Goal: Task Accomplishment & Management: Use online tool/utility

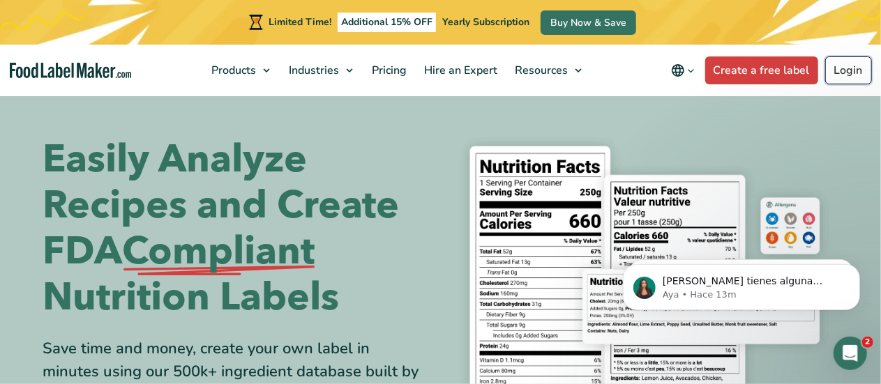
click at [856, 72] on link "Login" at bounding box center [848, 70] width 47 height 28
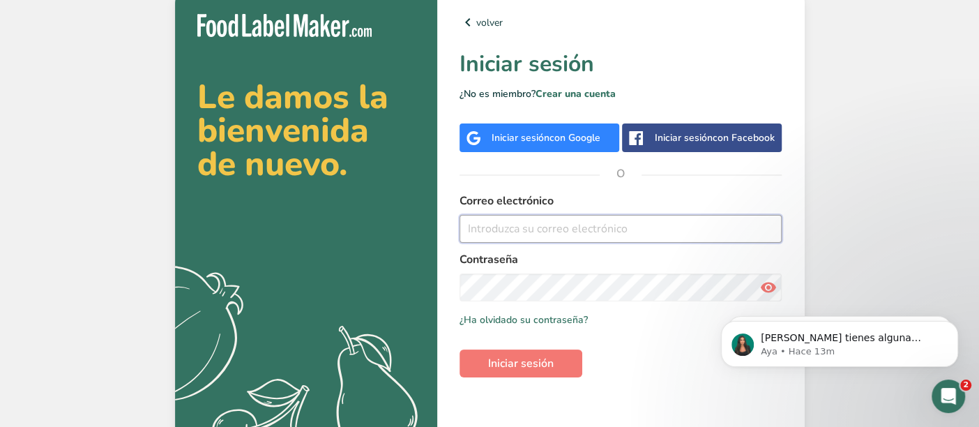
click at [629, 234] on input "email" at bounding box center [621, 229] width 323 height 28
type input "ldircio@nutriba.com"
click at [518, 361] on span "Iniciar sesión" at bounding box center [521, 363] width 66 height 17
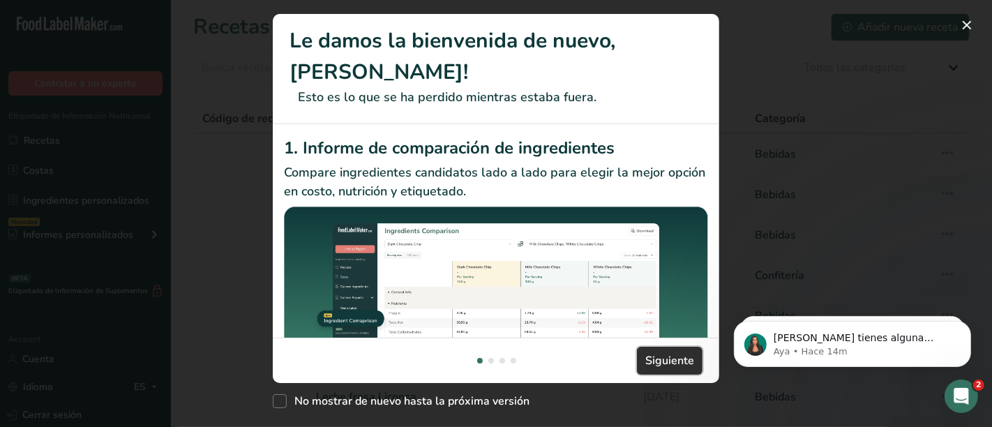
click at [668, 360] on span "Siguiente" at bounding box center [669, 360] width 49 height 17
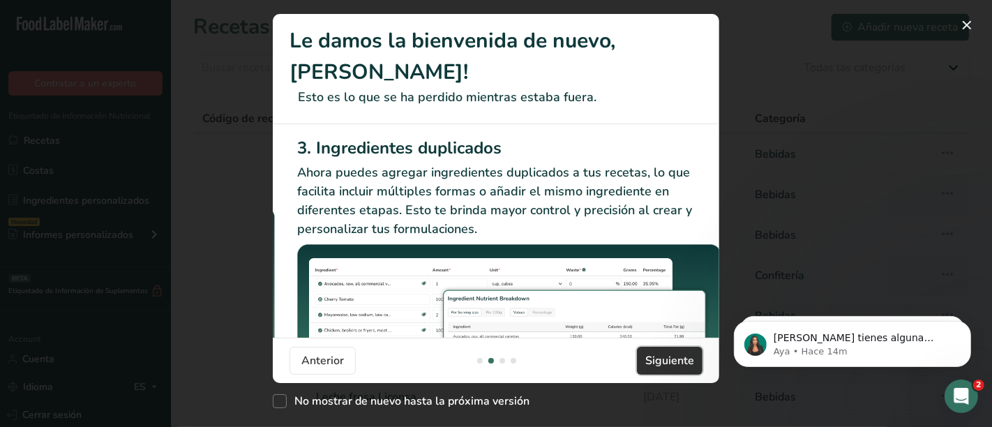
click at [668, 359] on span "Siguiente" at bounding box center [669, 360] width 49 height 17
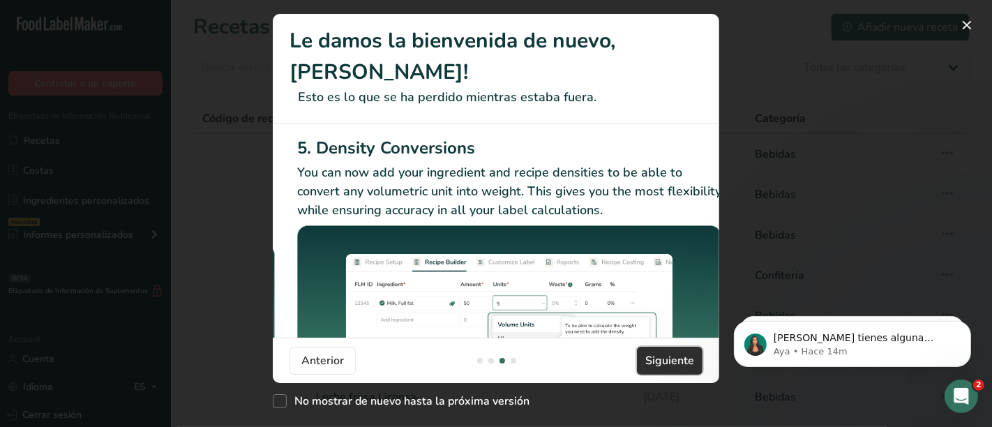
click at [668, 359] on span "Siguiente" at bounding box center [669, 360] width 49 height 17
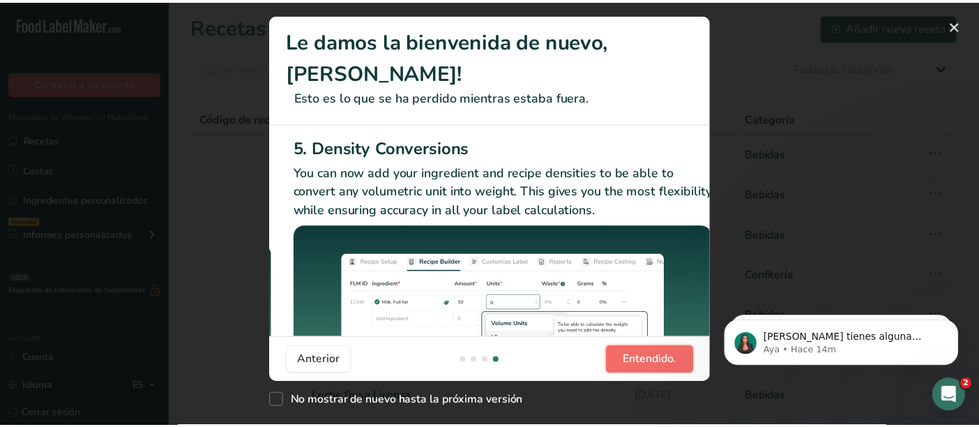
scroll to position [0, 1326]
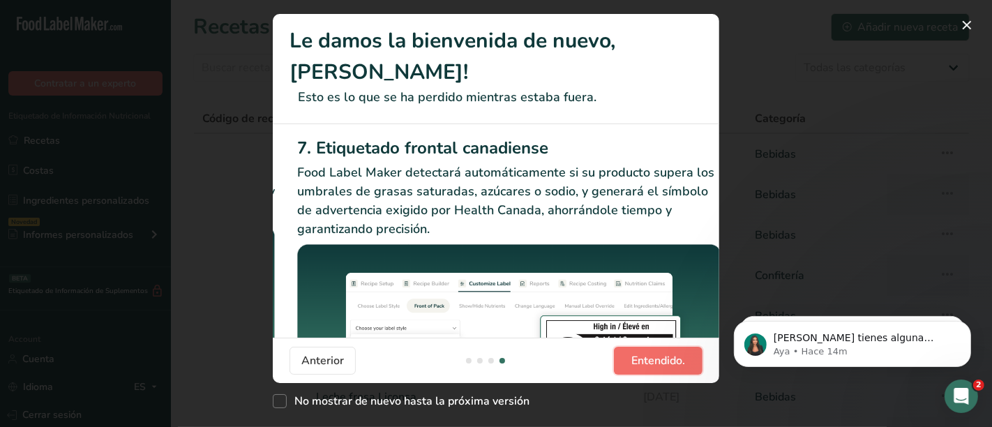
click at [668, 359] on span "Entendido." at bounding box center [658, 360] width 54 height 17
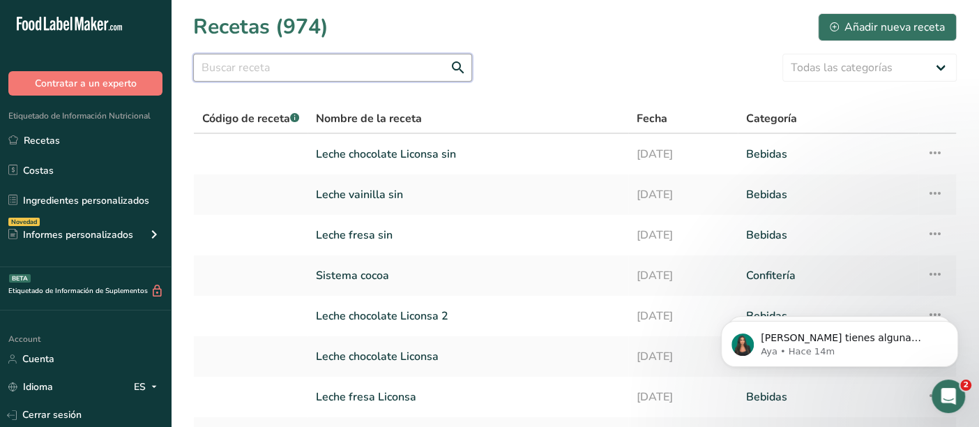
click at [329, 64] on input "text" at bounding box center [332, 68] width 279 height 28
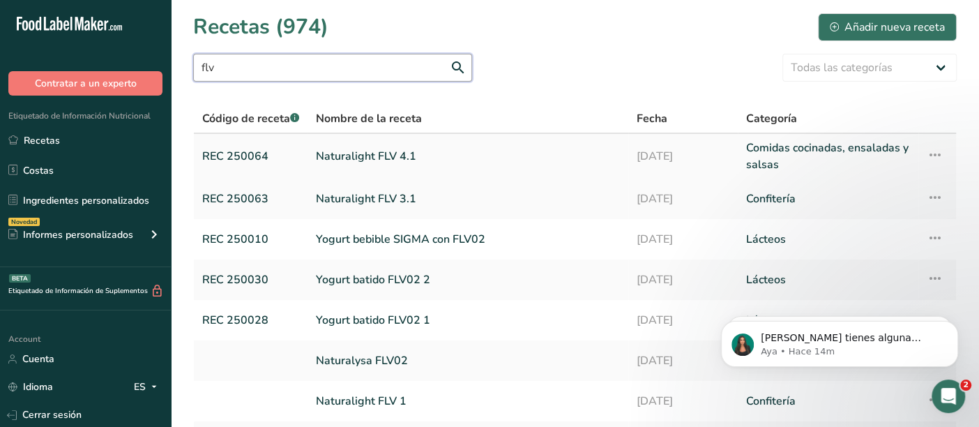
type input "flv"
click at [342, 157] on link "Naturalight FLV 4.1" at bounding box center [468, 156] width 304 height 33
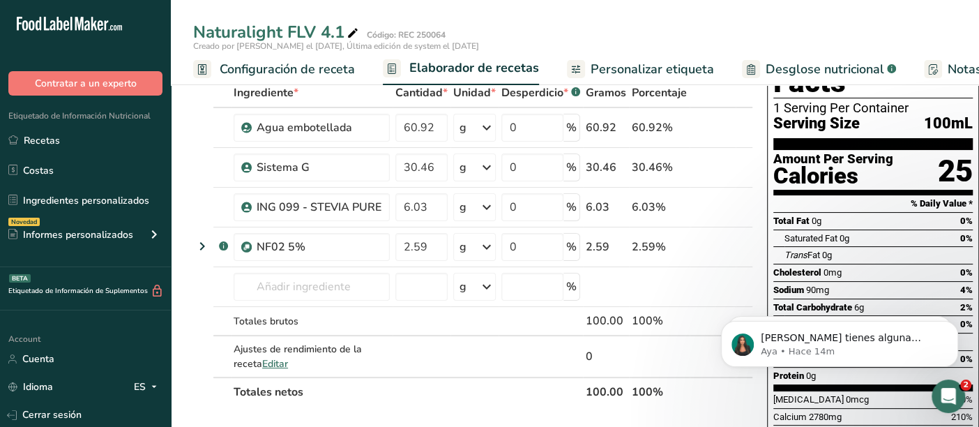
scroll to position [75, 0]
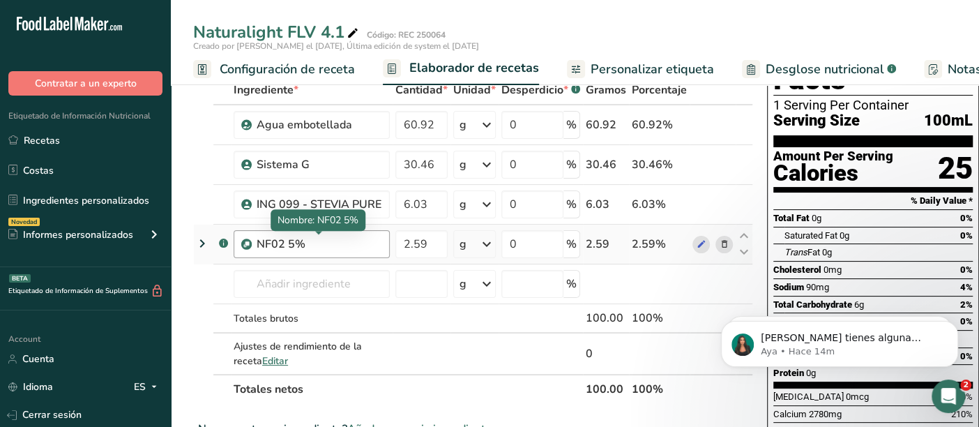
click at [272, 243] on div "NF02 5%" at bounding box center [319, 244] width 125 height 17
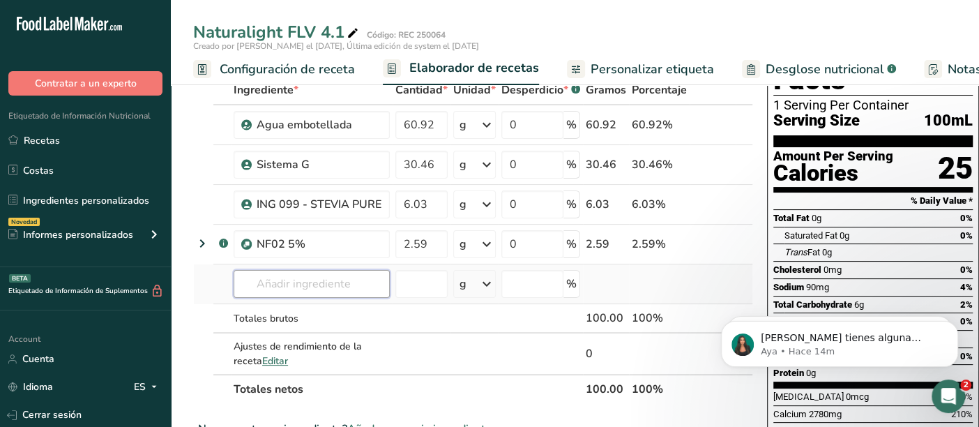
click at [282, 282] on input "text" at bounding box center [312, 284] width 156 height 28
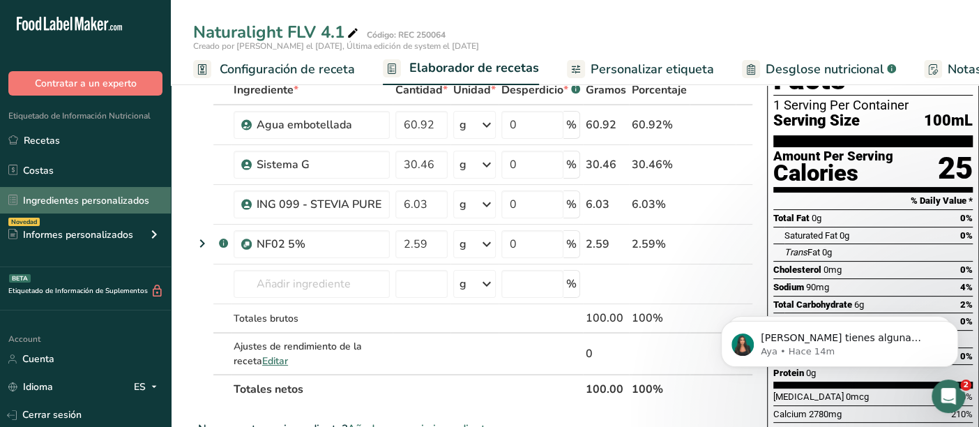
click at [67, 195] on link "Ingredientes personalizados" at bounding box center [85, 200] width 171 height 27
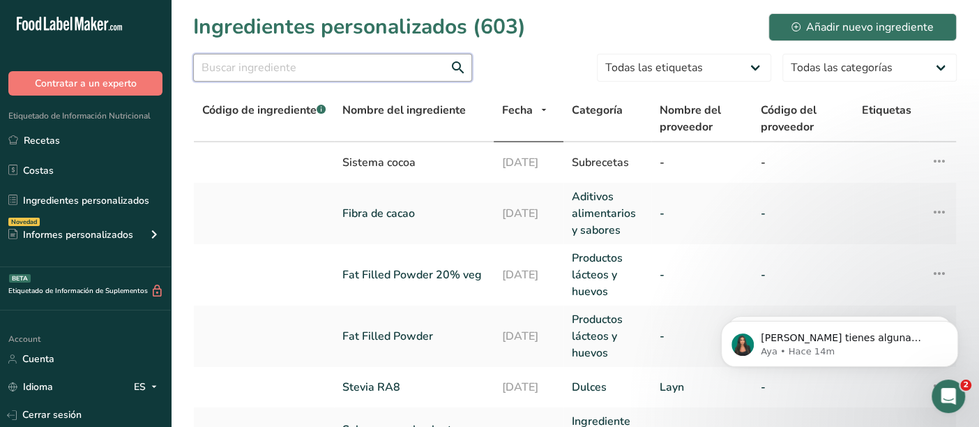
click at [322, 73] on input "text" at bounding box center [332, 68] width 279 height 28
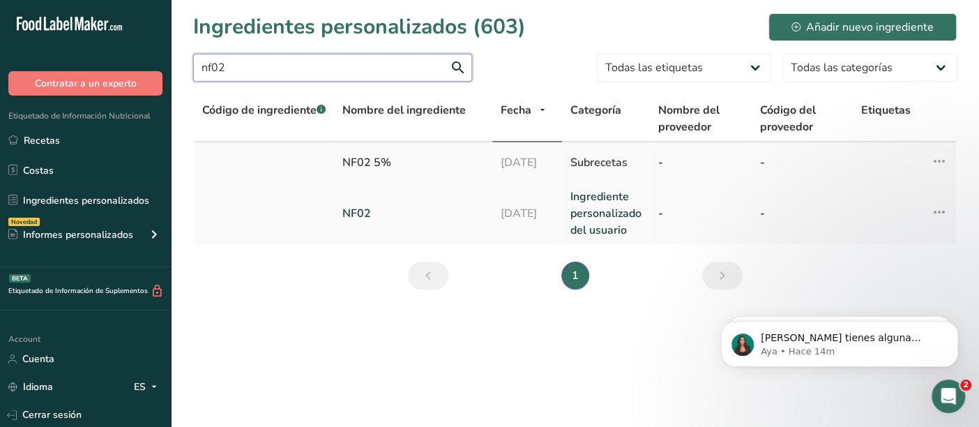
type input "nf02"
click at [366, 162] on div "NF02 5%" at bounding box center [413, 162] width 142 height 17
click at [619, 160] on div "Subrecetas" at bounding box center [606, 162] width 71 height 17
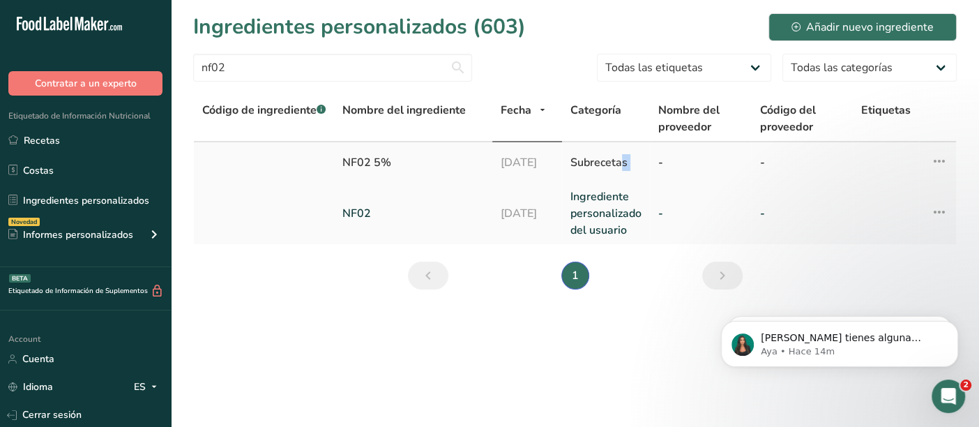
click at [619, 160] on div "Subrecetas" at bounding box center [606, 162] width 71 height 17
click at [351, 160] on div "NF02 5%" at bounding box center [413, 162] width 142 height 17
click at [236, 179] on td at bounding box center [264, 162] width 140 height 40
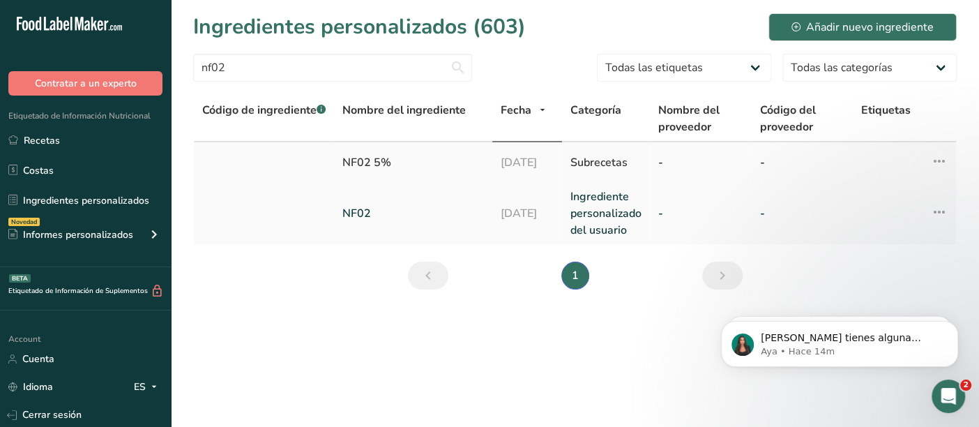
click at [236, 179] on td at bounding box center [264, 162] width 140 height 40
click at [31, 202] on link "Ingredientes personalizados" at bounding box center [85, 200] width 171 height 27
click at [719, 273] on icon "Siguiente" at bounding box center [722, 275] width 17 height 25
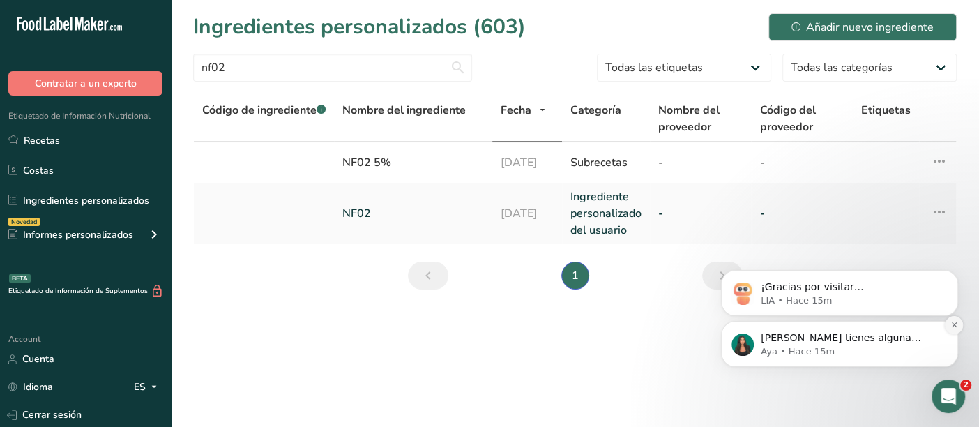
click at [954, 328] on icon "Dismiss notification" at bounding box center [955, 325] width 8 height 8
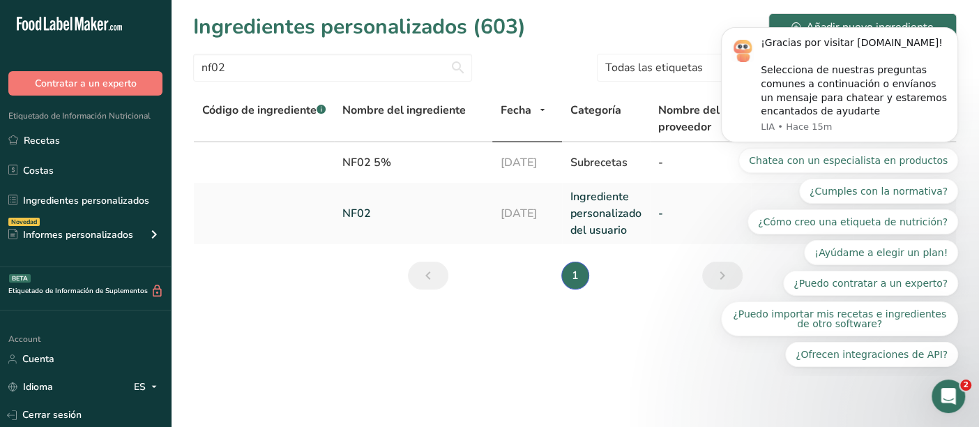
click at [624, 352] on main "Ingredientes personalizados (603) Añadir nuevo ingrediente nf02 Todas las etiqu…" at bounding box center [489, 213] width 979 height 427
click at [243, 160] on td at bounding box center [264, 162] width 140 height 40
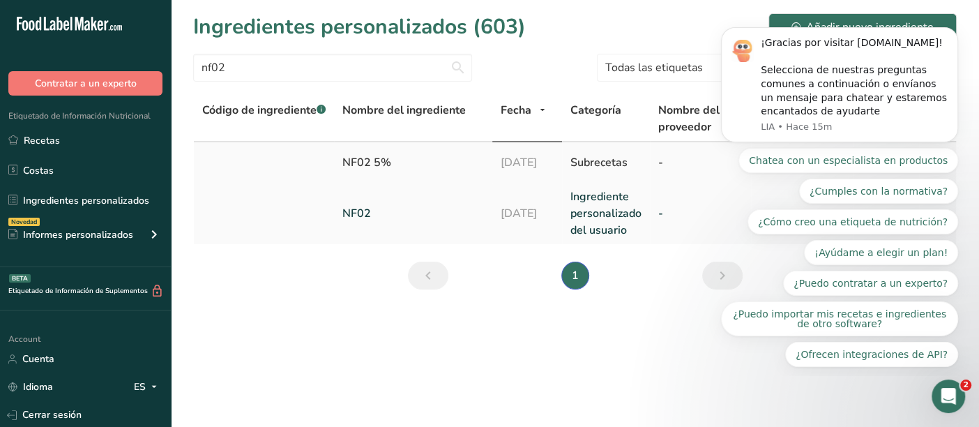
click at [243, 160] on td at bounding box center [264, 162] width 140 height 40
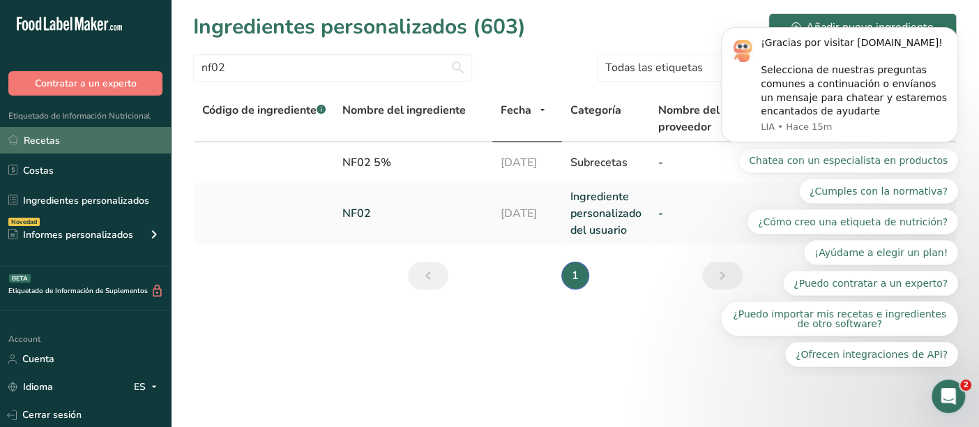
click at [59, 146] on link "Recetas" at bounding box center [85, 140] width 171 height 27
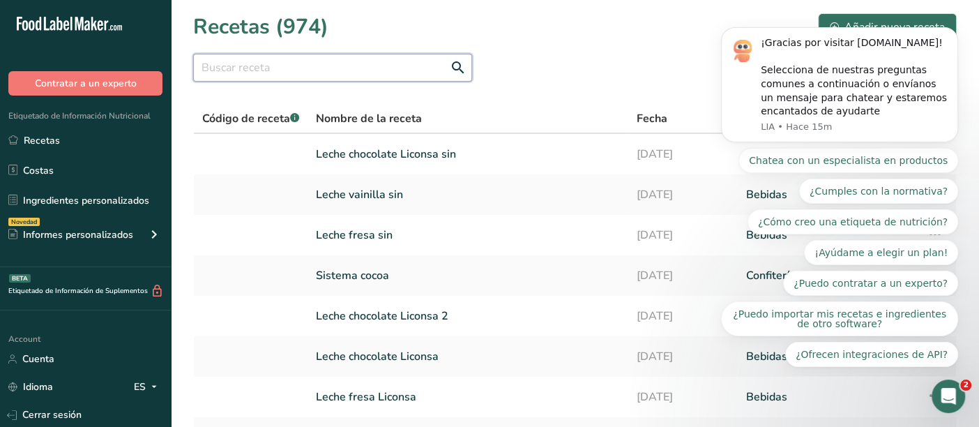
click at [297, 69] on input "text" at bounding box center [332, 68] width 279 height 28
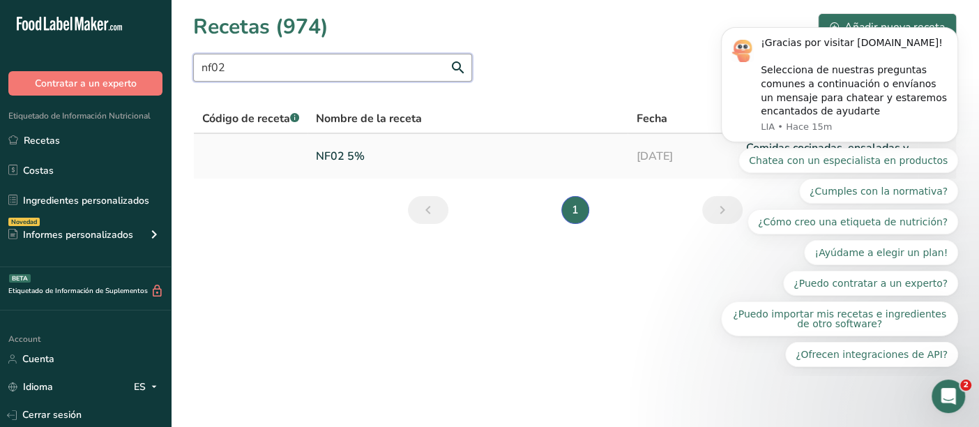
type input "nf02"
click at [340, 156] on link "NF02 5%" at bounding box center [467, 156] width 303 height 33
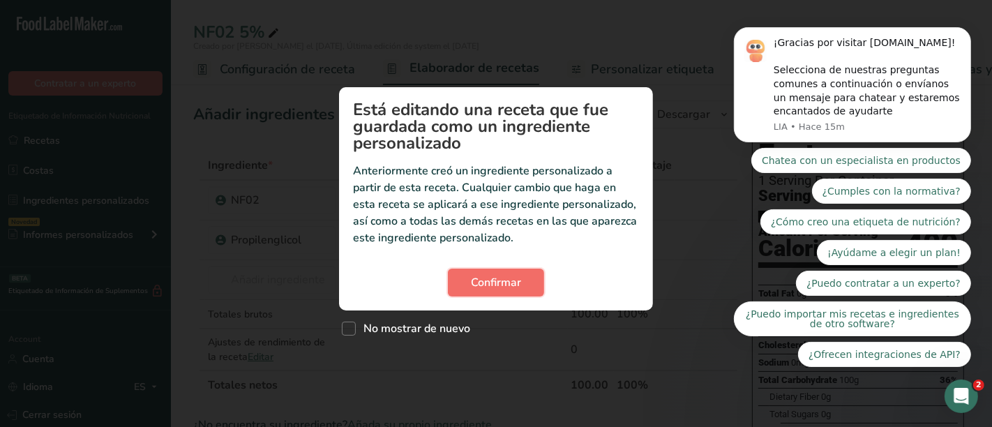
click at [476, 284] on span "Confirmar" at bounding box center [496, 282] width 50 height 17
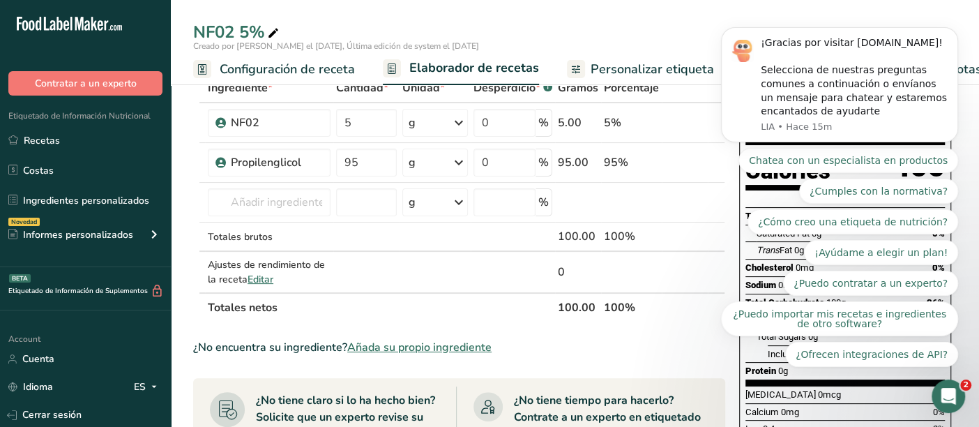
scroll to position [59, 0]
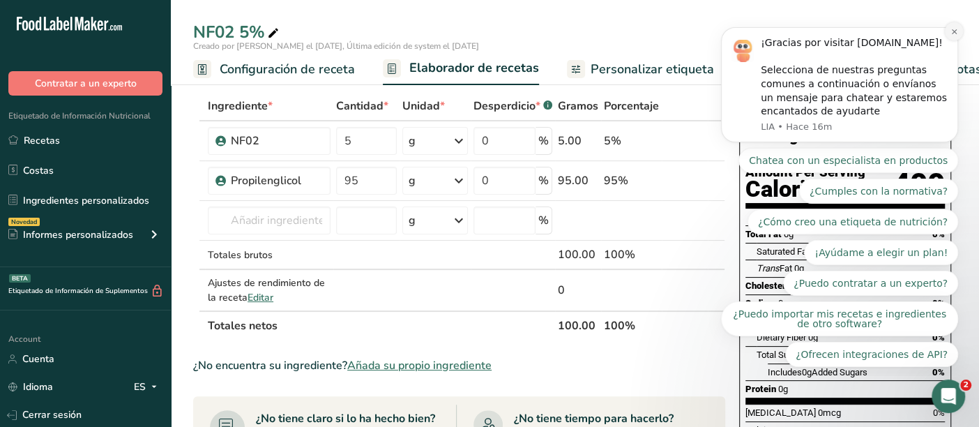
click at [951, 35] on icon "Dismiss notification" at bounding box center [955, 32] width 8 height 8
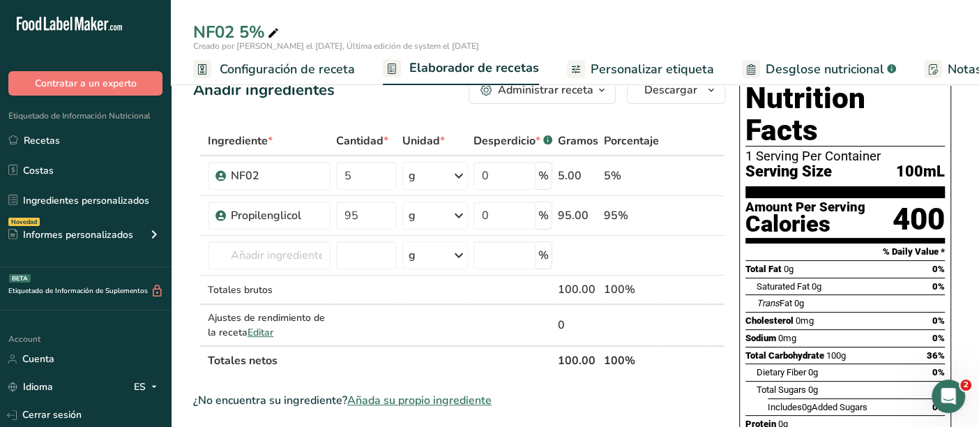
scroll to position [0, 0]
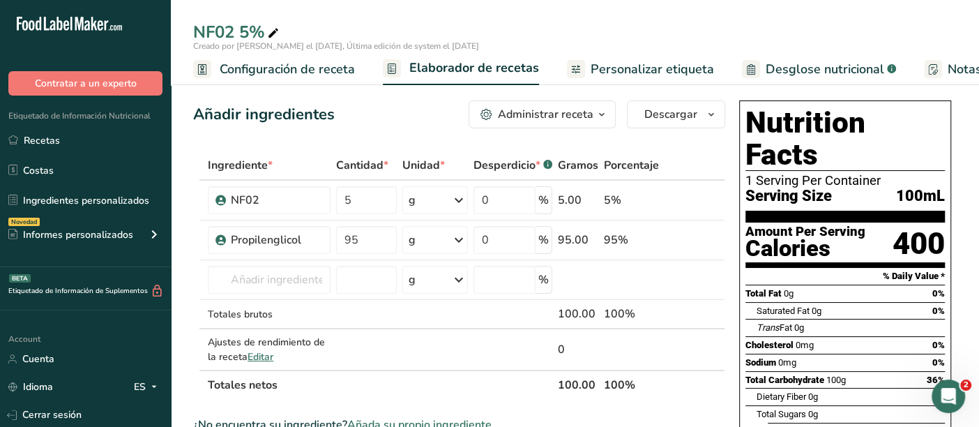
click at [807, 63] on span "Desglose nutricional" at bounding box center [825, 69] width 119 height 19
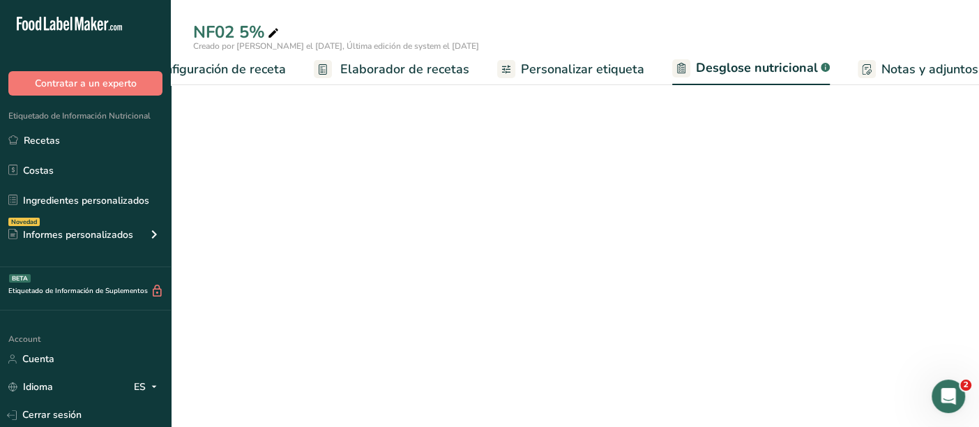
select select "Calories"
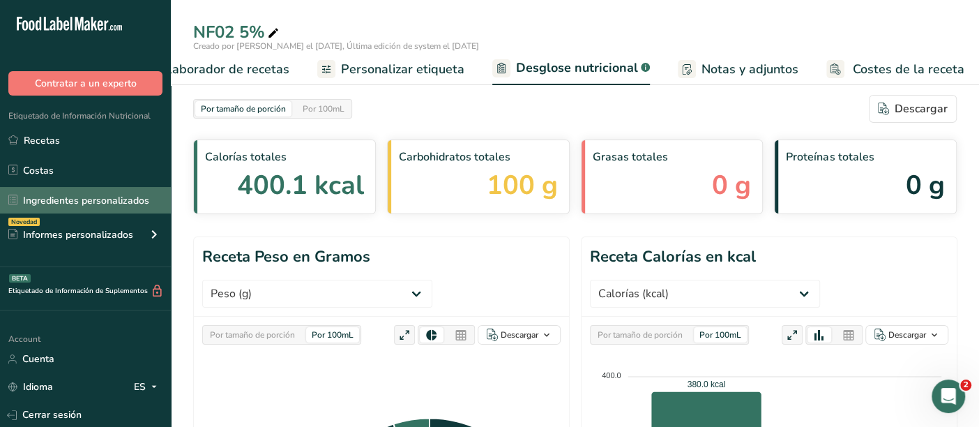
click at [84, 198] on link "Ingredientes personalizados" at bounding box center [85, 200] width 171 height 27
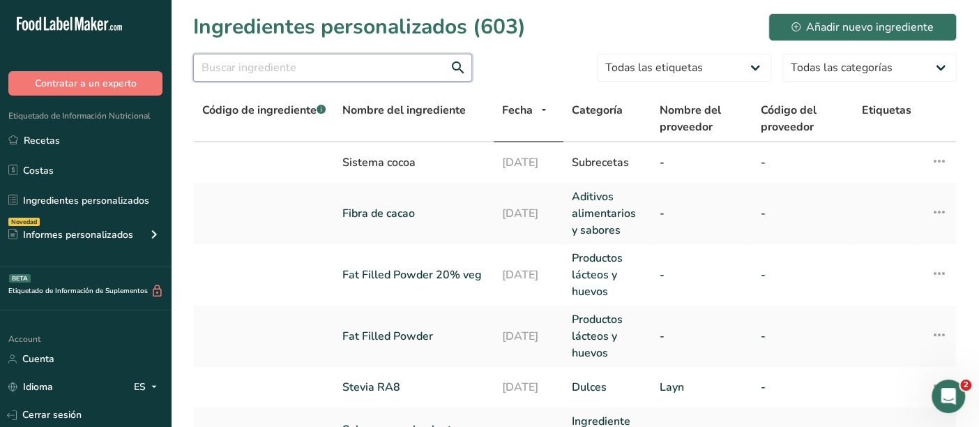
click at [346, 72] on input "text" at bounding box center [332, 68] width 279 height 28
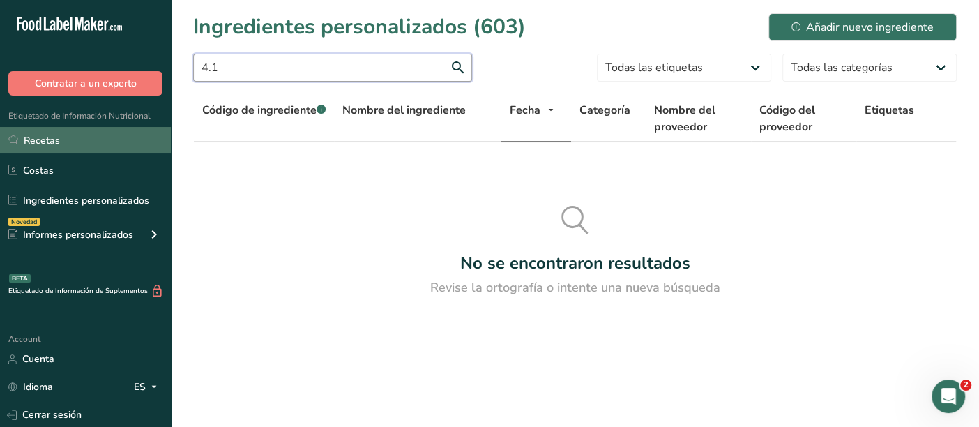
type input "4.1"
click at [56, 134] on link "Recetas" at bounding box center [85, 140] width 171 height 27
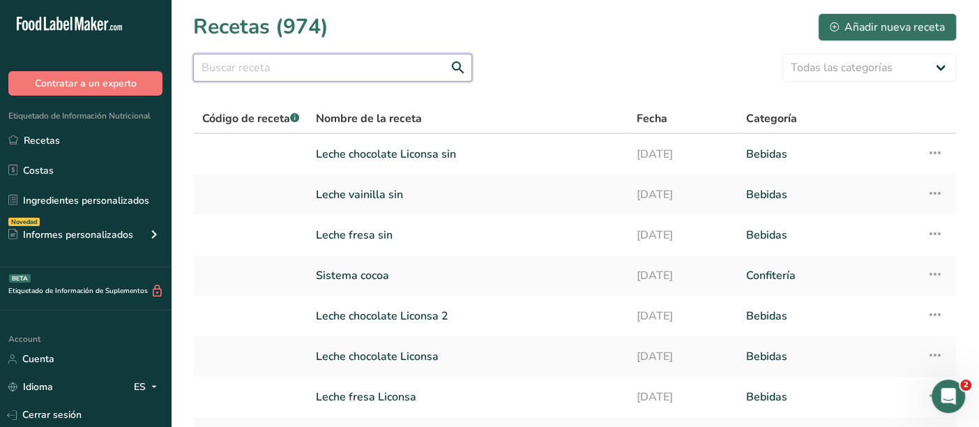
click at [280, 68] on input "text" at bounding box center [332, 68] width 279 height 28
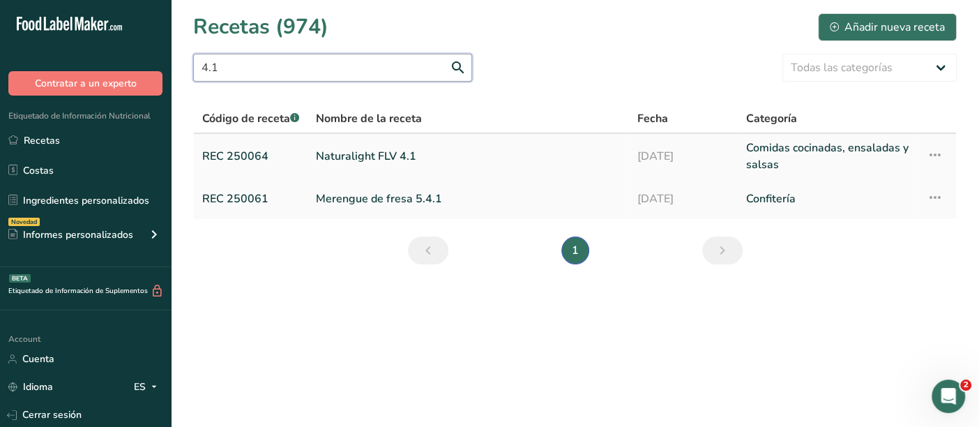
type input "4.1"
click at [346, 162] on link "Naturalight FLV 4.1" at bounding box center [468, 156] width 304 height 33
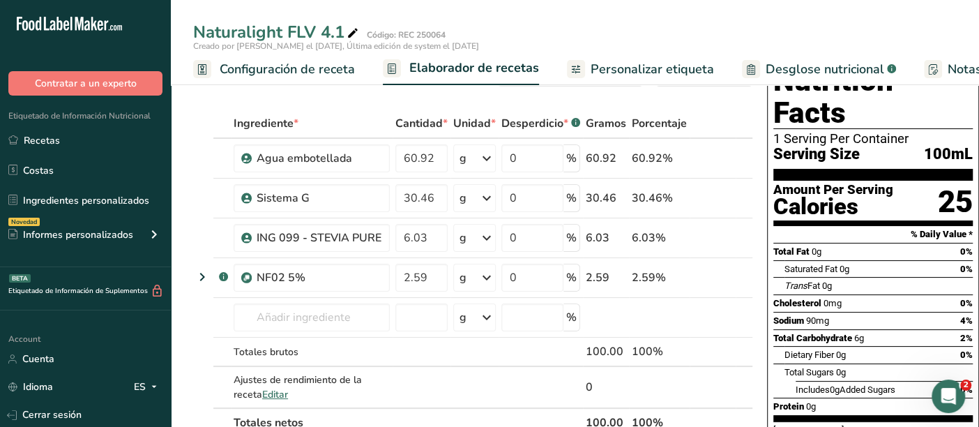
scroll to position [13, 0]
